Goal: Task Accomplishment & Management: Manage account settings

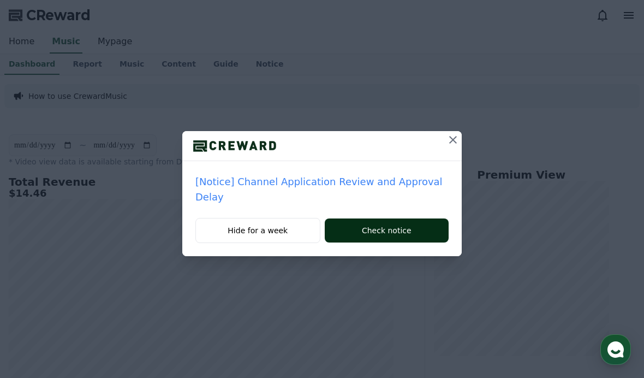
click at [423, 218] on button "Check notice" at bounding box center [387, 230] width 124 height 24
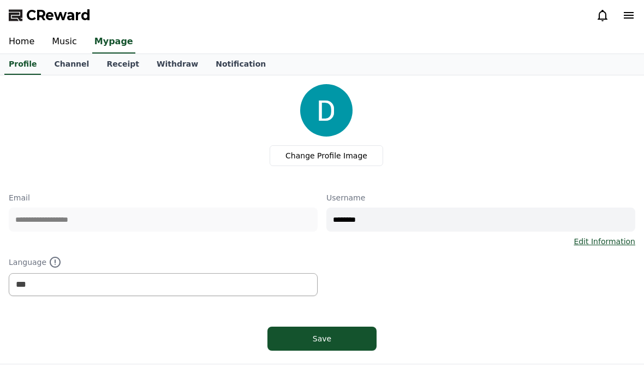
select select "**********"
click at [67, 39] on link "Music" at bounding box center [64, 42] width 43 height 23
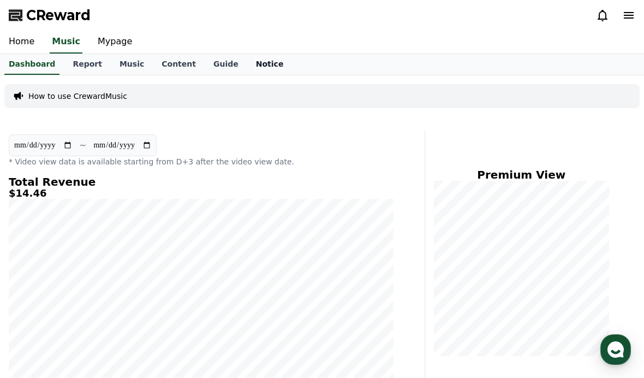
click at [247, 64] on link "Notice" at bounding box center [269, 64] width 45 height 21
click at [252, 67] on link "Notice" at bounding box center [270, 64] width 37 height 21
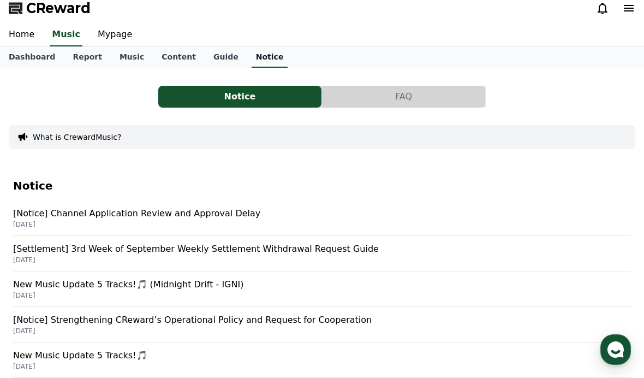
scroll to position [9, 0]
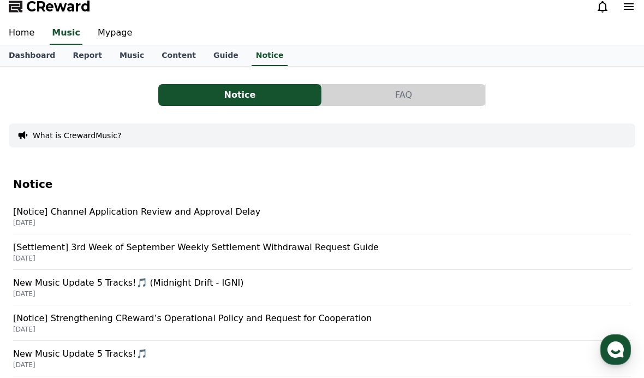
click at [114, 220] on p "[DATE]" at bounding box center [322, 222] width 618 height 9
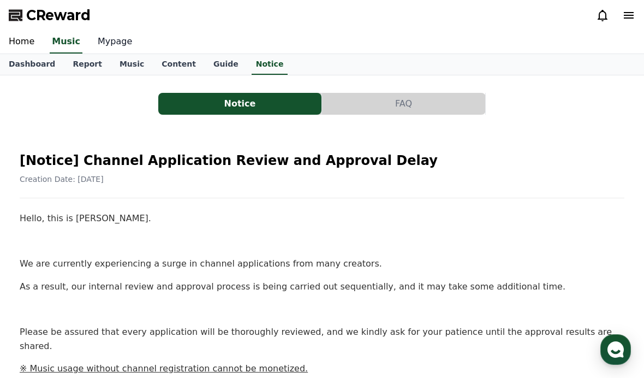
click at [105, 40] on link "Mypage" at bounding box center [115, 42] width 52 height 23
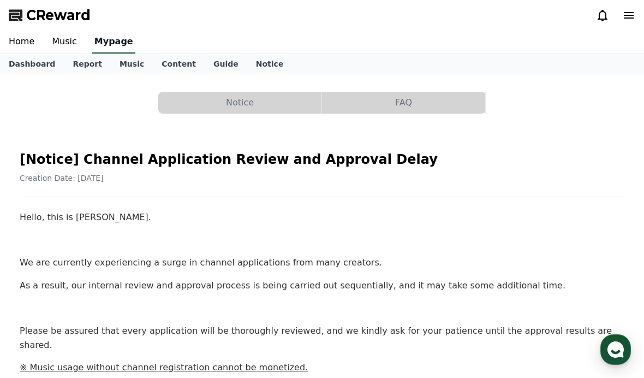
select select "**********"
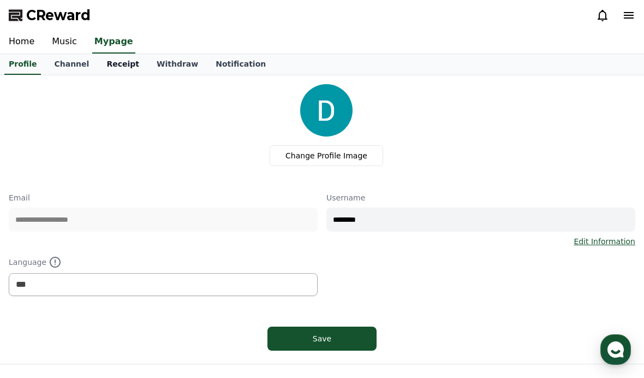
click at [107, 59] on link "Receipt" at bounding box center [123, 64] width 50 height 21
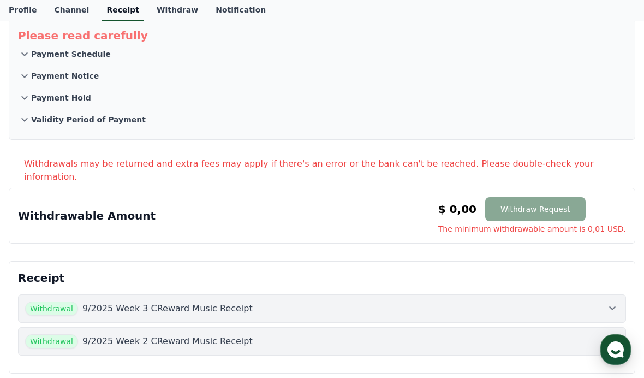
scroll to position [56, 0]
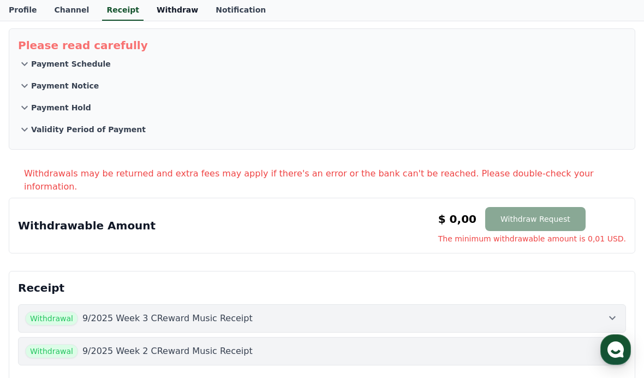
click at [148, 15] on link "Withdraw" at bounding box center [177, 10] width 59 height 21
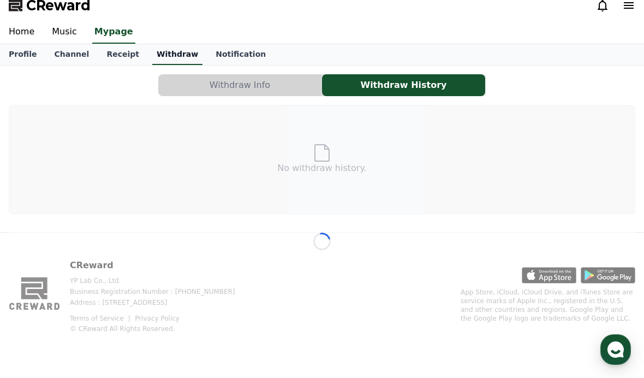
scroll to position [17, 0]
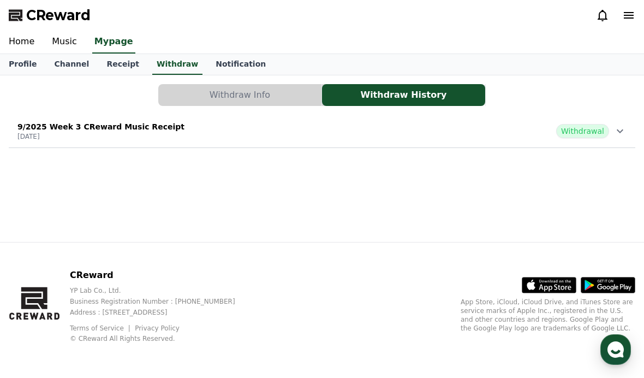
click at [87, 121] on p "9/2025 Week 3 CReward Music Receipt" at bounding box center [100, 126] width 167 height 11
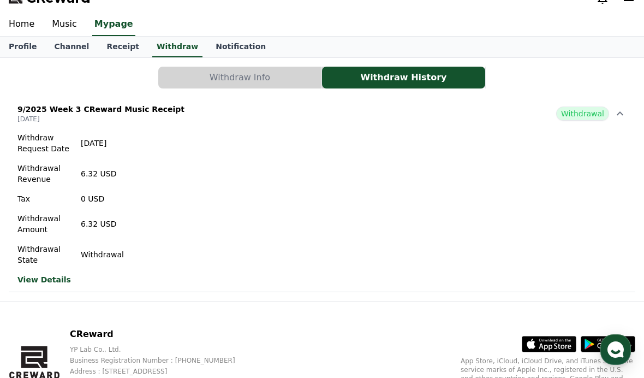
click at [47, 278] on link "View Details" at bounding box center [70, 279] width 106 height 11
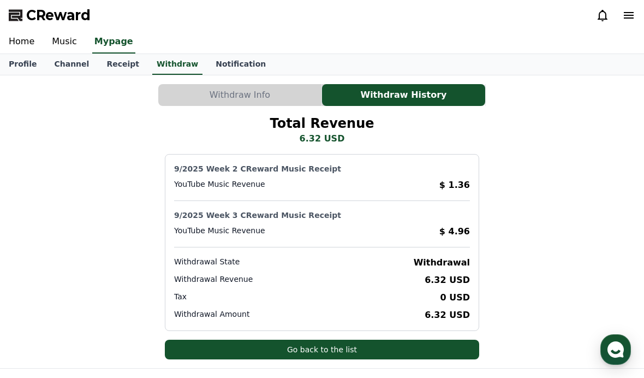
click at [81, 132] on div "Total Revenue 6.32 USD 9/2025 Week 2 CReward Music Receipt YouTube Music Revenu…" at bounding box center [322, 237] width 626 height 244
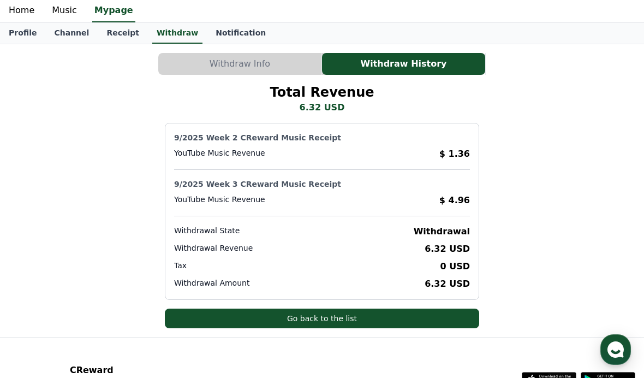
scroll to position [22, 0]
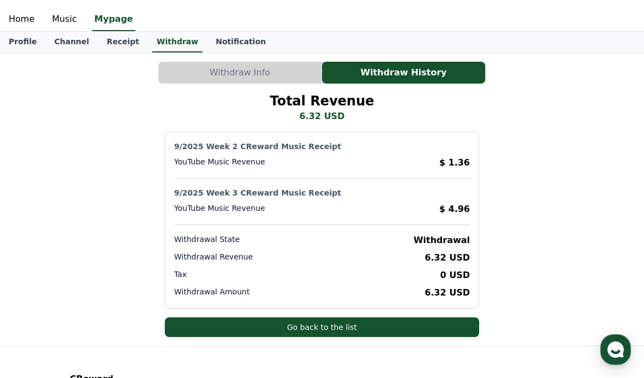
click at [184, 74] on button "Withdraw Info" at bounding box center [239, 73] width 163 height 22
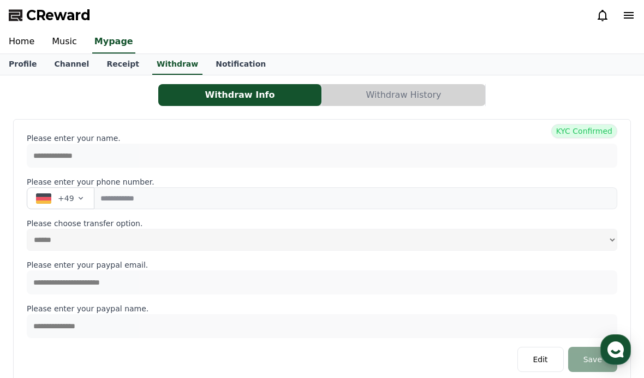
click at [175, 90] on button "Withdraw Info" at bounding box center [239, 95] width 163 height 22
click at [58, 42] on link "Music" at bounding box center [64, 42] width 43 height 23
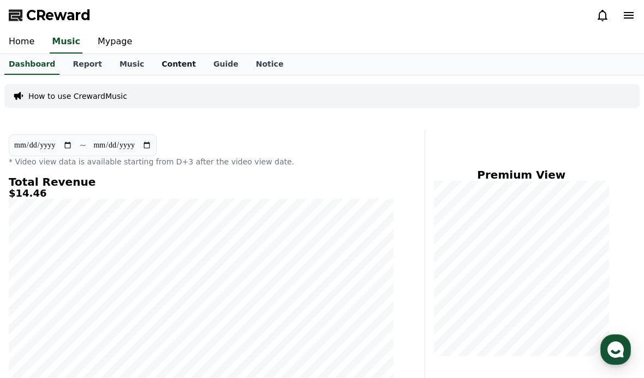
click at [160, 65] on link "Content" at bounding box center [179, 64] width 52 height 21
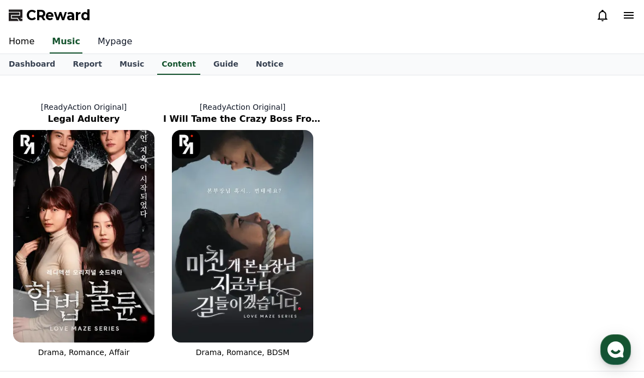
click at [108, 47] on link "Mypage" at bounding box center [115, 42] width 52 height 23
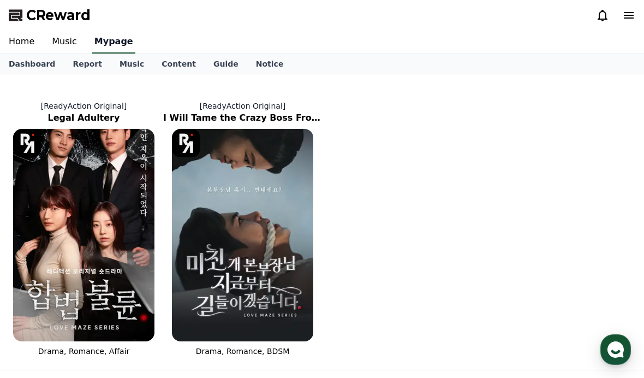
select select "**********"
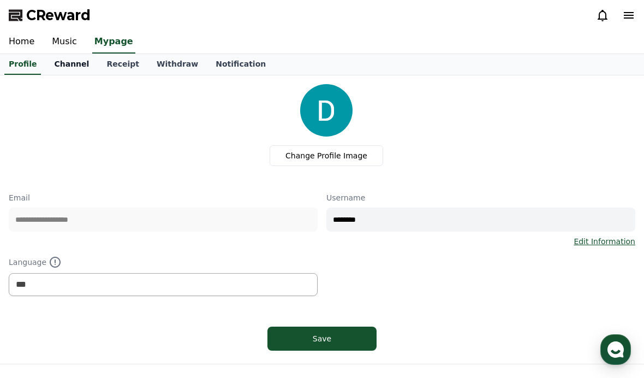
click at [68, 63] on link "Channel" at bounding box center [71, 64] width 52 height 21
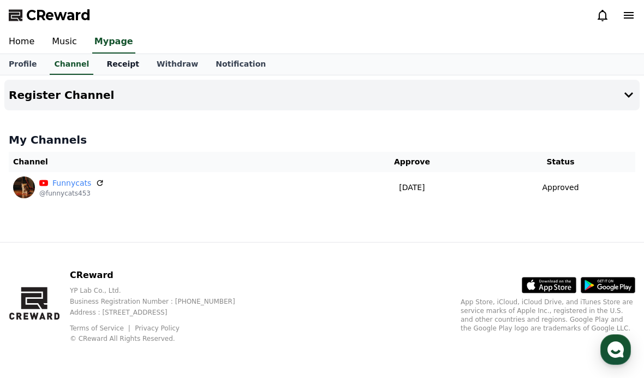
click at [103, 63] on link "Receipt" at bounding box center [123, 64] width 50 height 21
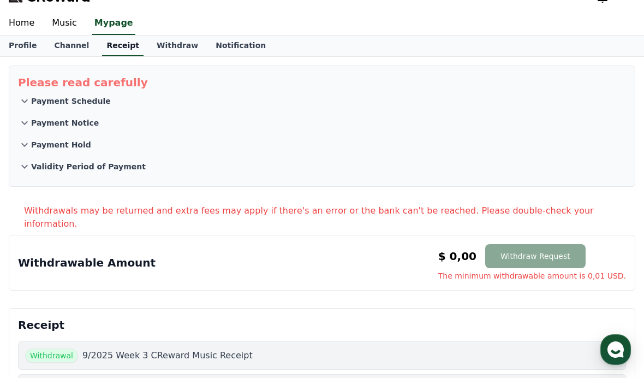
scroll to position [38, 0]
